Goal: Complete application form

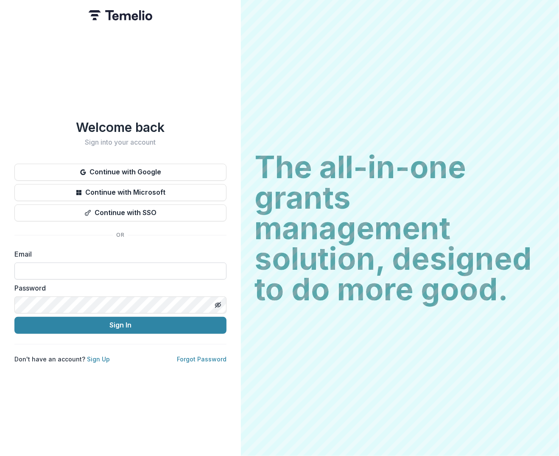
click at [141, 262] on input at bounding box center [120, 270] width 212 height 17
click at [220, 303] on icon "Toggle password visibility" at bounding box center [218, 304] width 3 height 3
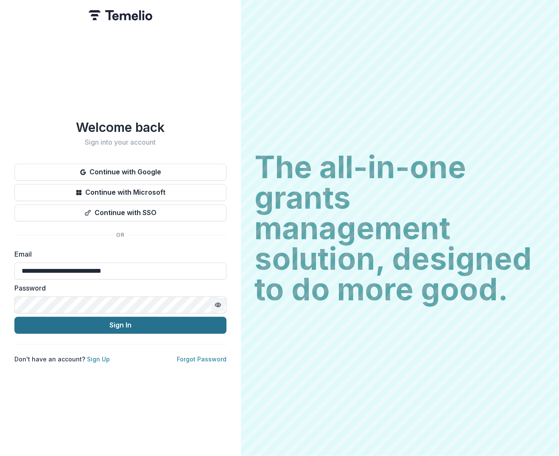
click at [137, 319] on button "Sign In" at bounding box center [120, 325] width 212 height 17
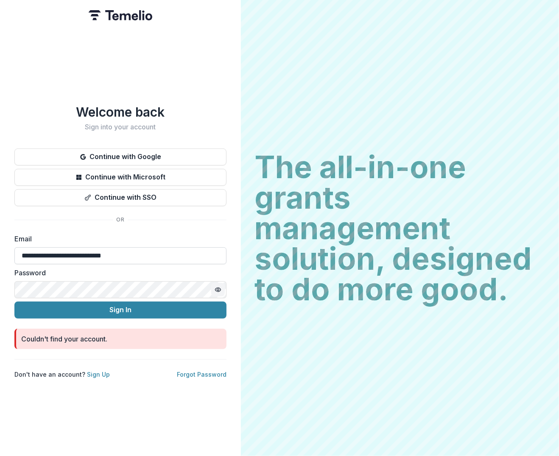
click at [106, 253] on input "**********" at bounding box center [120, 255] width 212 height 17
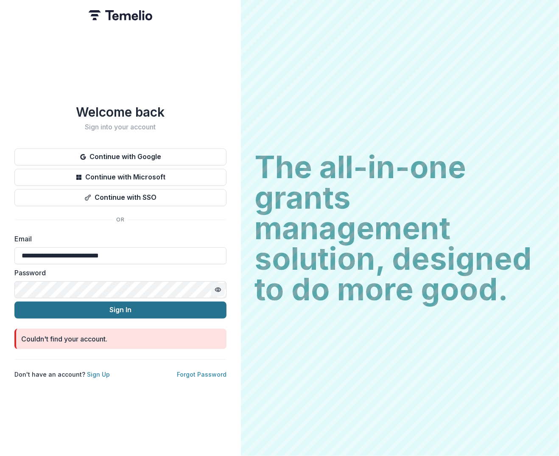
type input "**********"
click at [131, 305] on button "Sign In" at bounding box center [120, 309] width 212 height 17
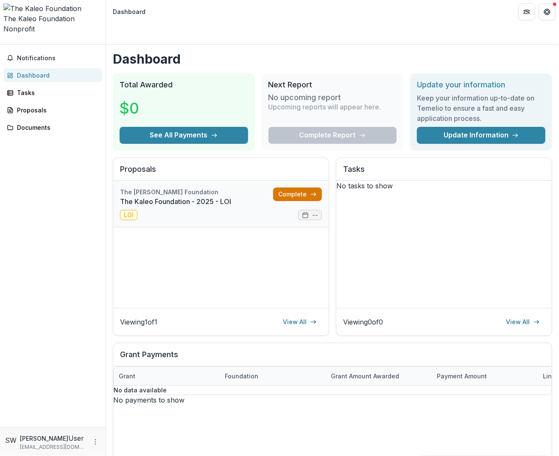
click at [283, 187] on link "Complete" at bounding box center [297, 194] width 49 height 14
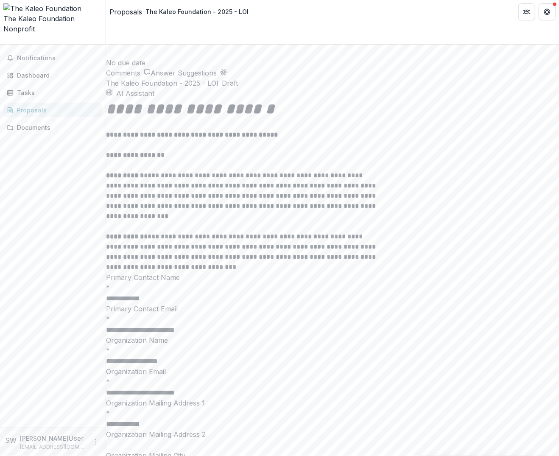
scroll to position [1356, 0]
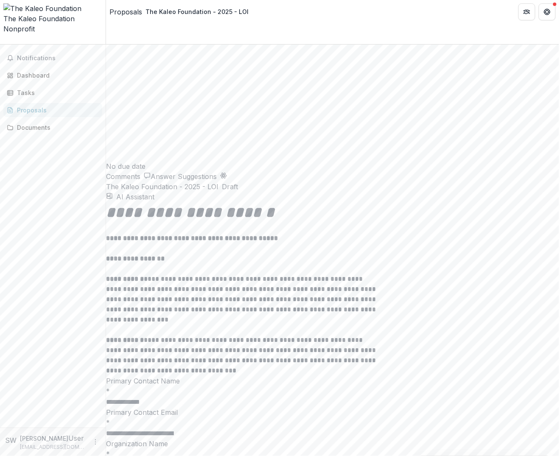
scroll to position [1272, 0]
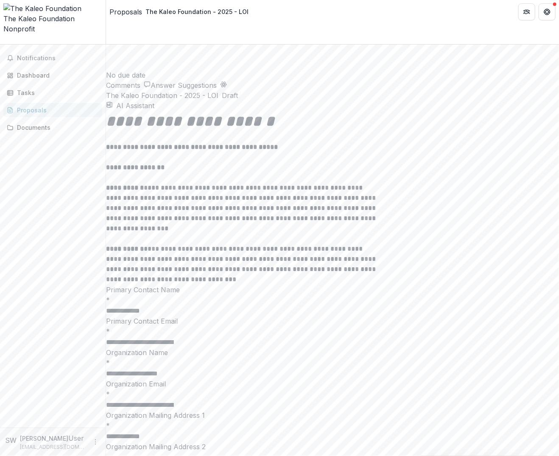
scroll to position [1398, 0]
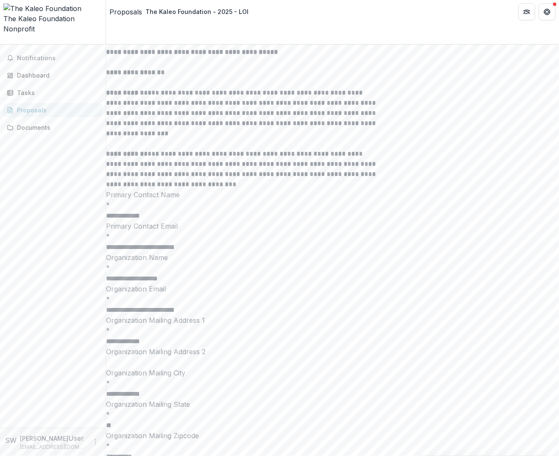
scroll to position [1483, 0]
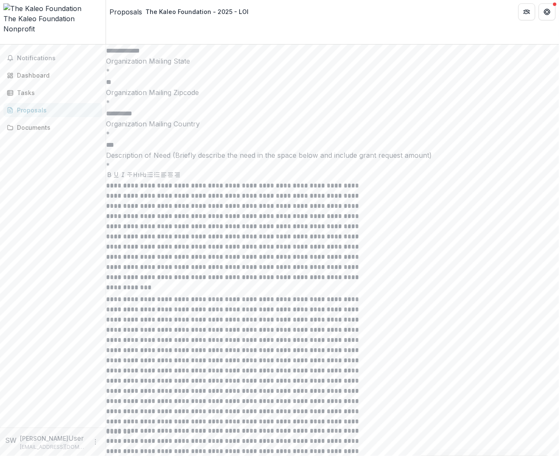
scroll to position [1780, 0]
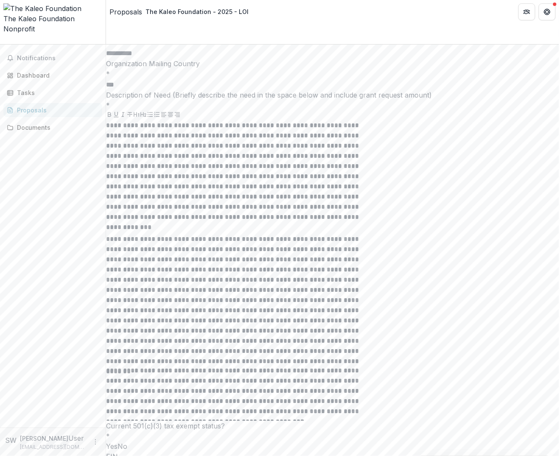
scroll to position [1859, 0]
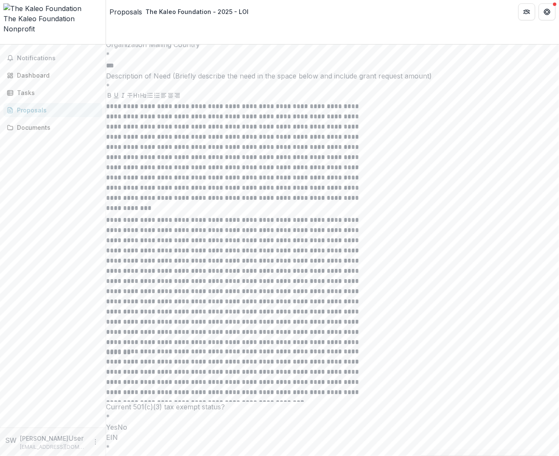
click at [0, 455] on icon "Close" at bounding box center [0, 463] width 0 height 0
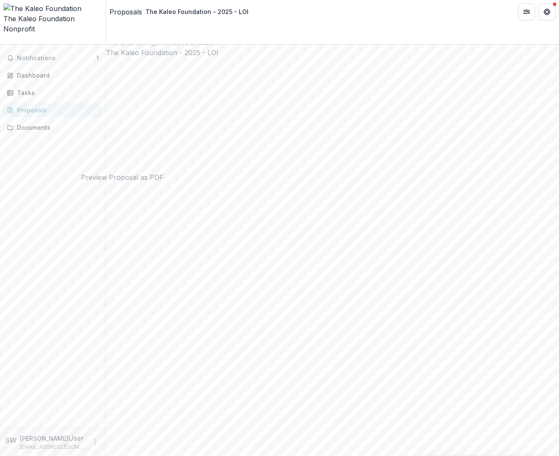
scroll to position [0, 0]
click at [78, 55] on span "Notifications" at bounding box center [56, 58] width 79 height 7
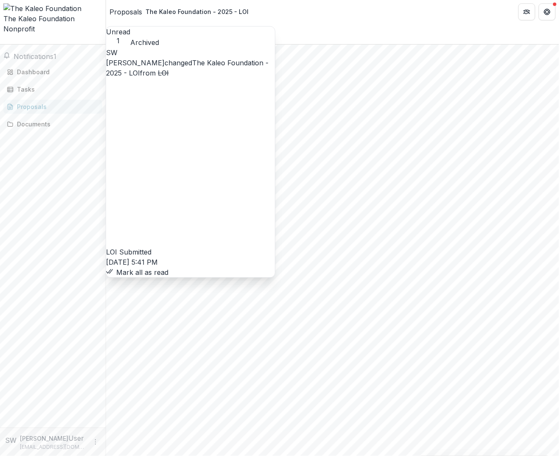
click at [130, 35] on button "Unread 1" at bounding box center [118, 36] width 24 height 18
click at [245, 67] on link "The Kaleo Foundation - 2025 - LOI" at bounding box center [187, 67] width 162 height 19
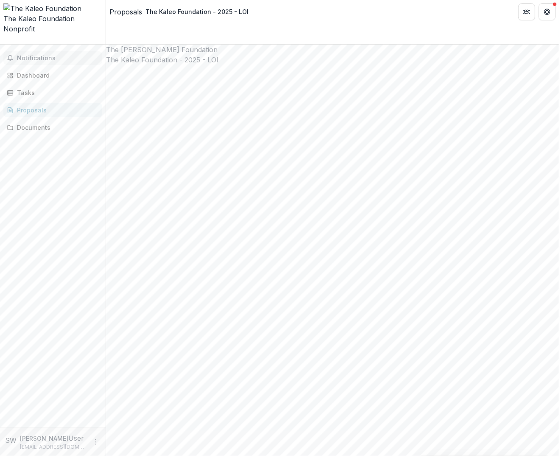
click at [55, 55] on span "Notifications" at bounding box center [58, 58] width 82 height 7
click at [311, 55] on h2 "The Kaleo Foundation - 2025 - LOI" at bounding box center [332, 60] width 453 height 10
click at [33, 14] on div "The Kaleo Foundation" at bounding box center [52, 19] width 99 height 10
click at [68, 14] on div "The Kaleo Foundation" at bounding box center [52, 19] width 99 height 10
